Goal: Go to known website: Access a specific website the user already knows

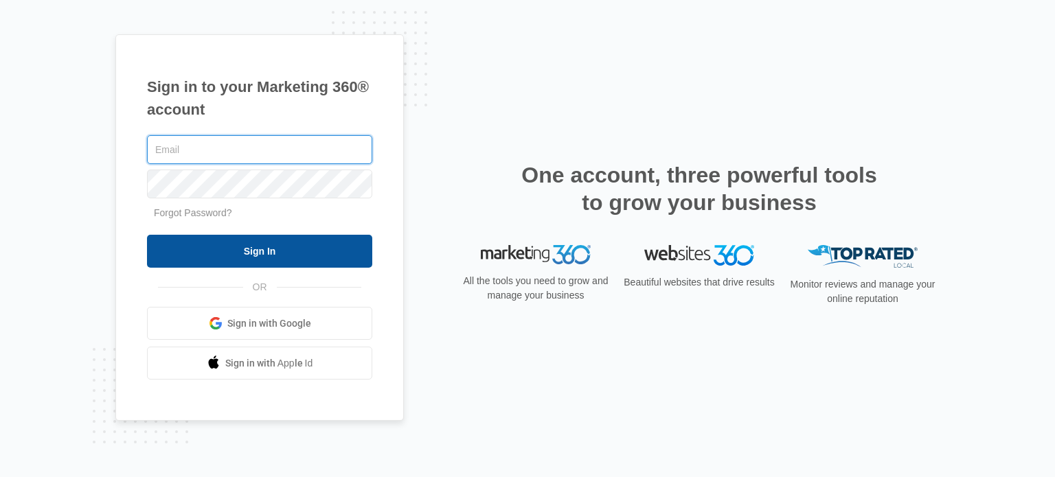
type input "[PERSON_NAME][EMAIL_ADDRESS][DOMAIN_NAME]"
click at [329, 259] on input "Sign In" at bounding box center [259, 251] width 225 height 33
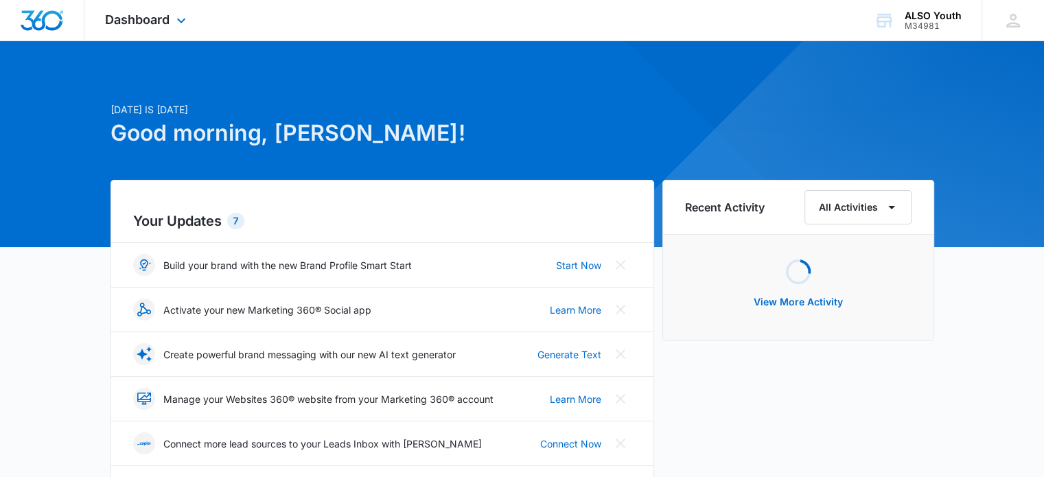
click at [129, 27] on div "Dashboard Apps Reputation Websites Forms CRM Email Social Shop Payments POS Con…" at bounding box center [147, 20] width 126 height 41
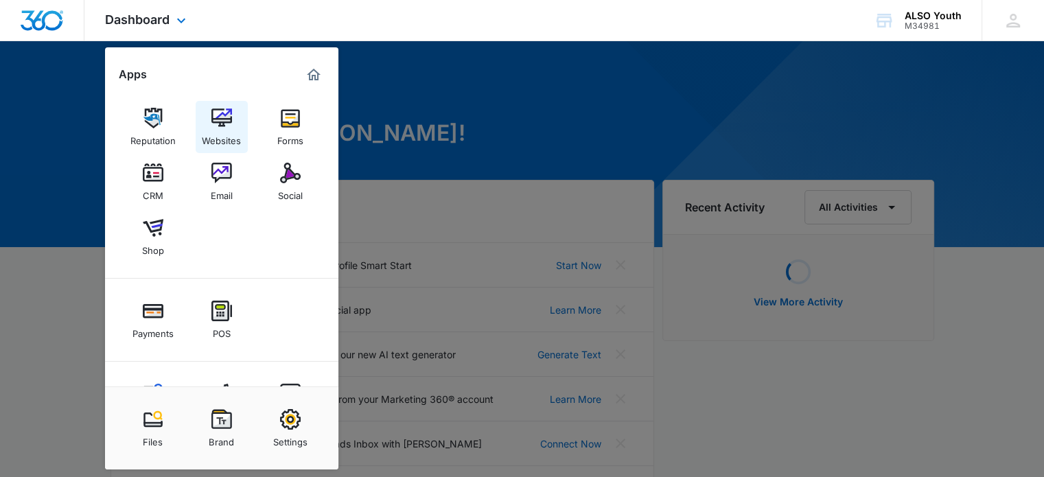
click at [206, 109] on link "Websites" at bounding box center [222, 127] width 52 height 52
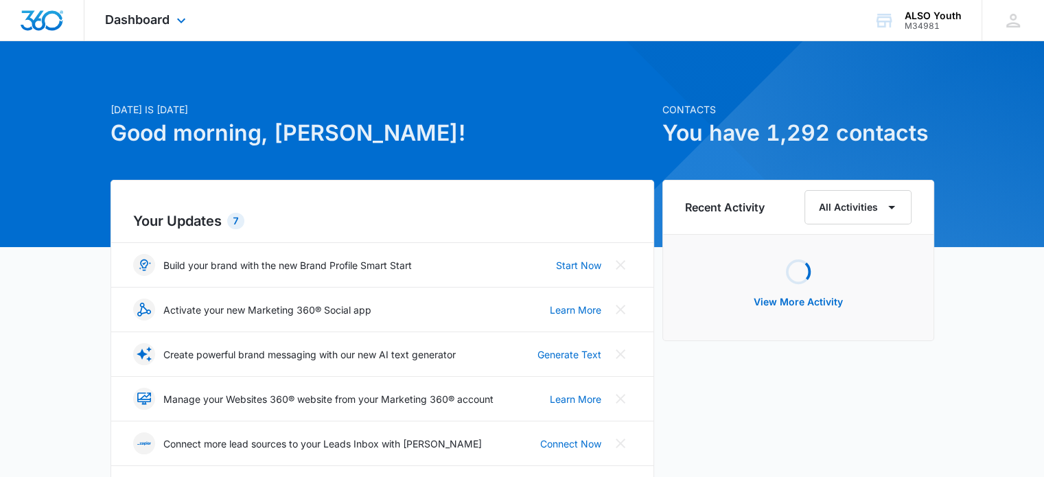
click at [163, 32] on div "Dashboard Apps Reputation Websites Forms CRM Email Social Shop Payments POS Con…" at bounding box center [147, 20] width 126 height 41
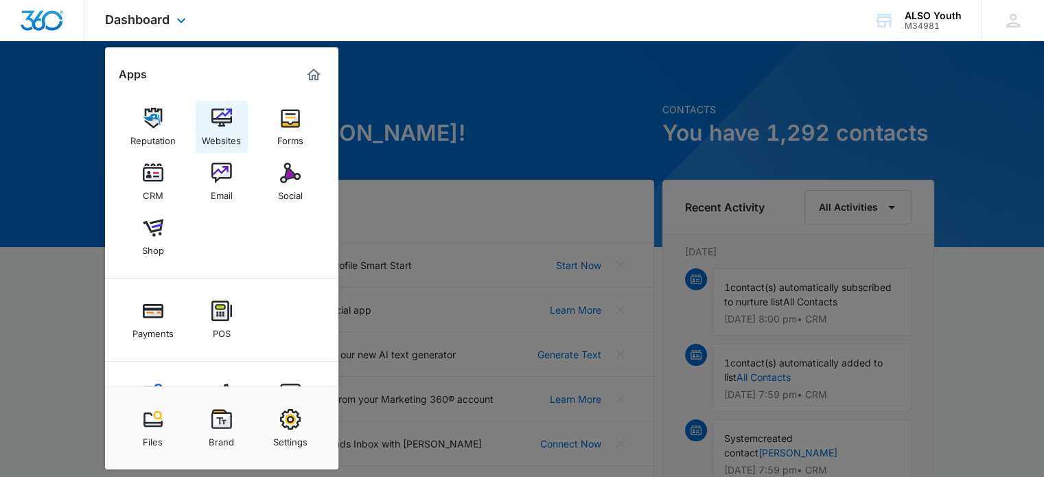
click at [218, 117] on img at bounding box center [221, 118] width 21 height 21
